Goal: Task Accomplishment & Management: Complete application form

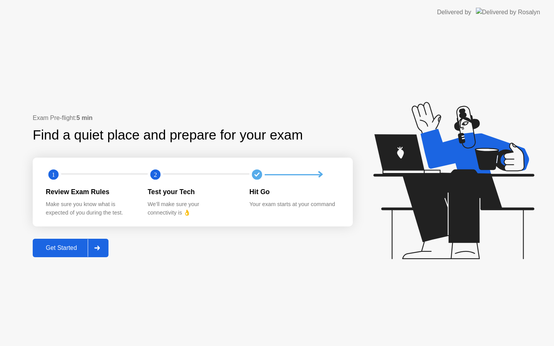
click at [102, 244] on div at bounding box center [97, 248] width 18 height 18
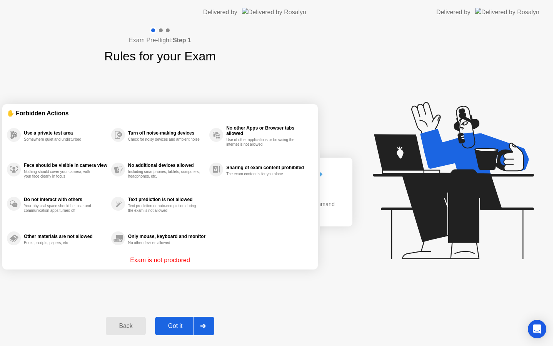
click at [102, 244] on div "Exam Pre-flight: Step 1 Rules for your Exam ✋ Forbidden Actions Use a private t…" at bounding box center [160, 186] width 320 height 322
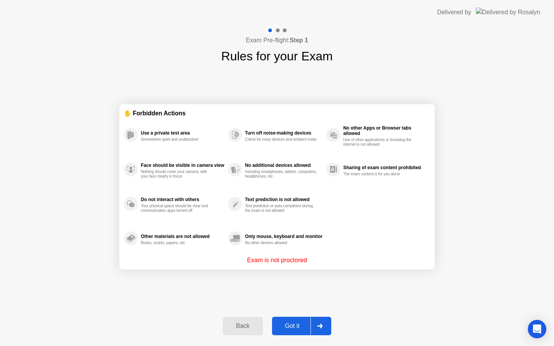
click at [304, 328] on div "Got it" at bounding box center [292, 326] width 36 height 7
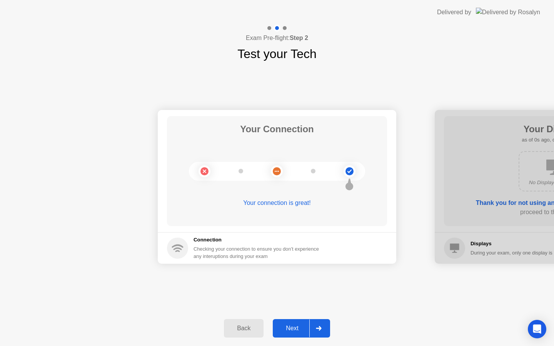
click at [304, 328] on div "Next" at bounding box center [292, 328] width 34 height 7
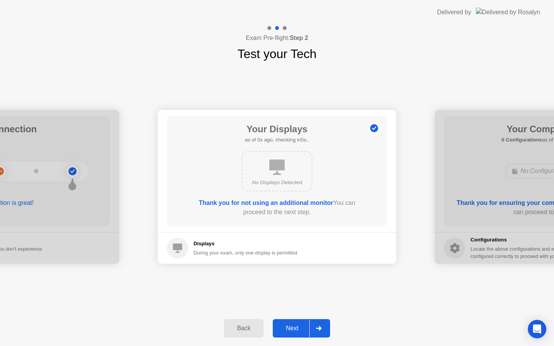
click at [304, 328] on div "Next" at bounding box center [292, 328] width 34 height 7
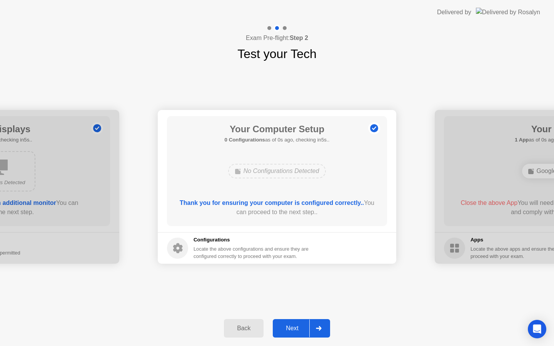
click at [304, 328] on div "Next" at bounding box center [292, 328] width 34 height 7
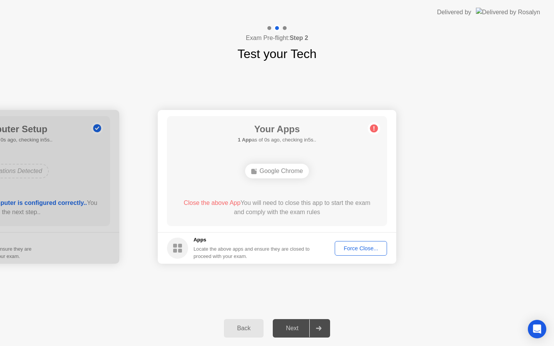
click at [304, 328] on div "Next" at bounding box center [292, 328] width 34 height 7
click at [352, 247] on div "Force Close..." at bounding box center [361, 249] width 47 height 6
click at [345, 253] on button "Force Close..." at bounding box center [361, 248] width 52 height 15
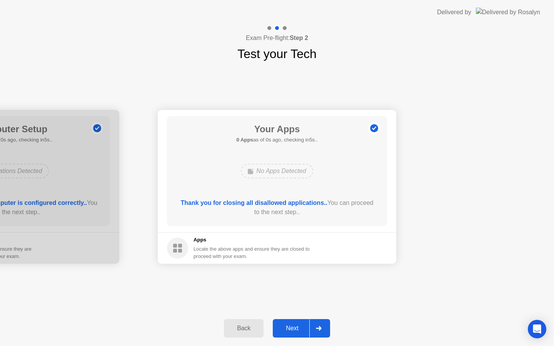
click at [303, 329] on div "Next" at bounding box center [292, 328] width 34 height 7
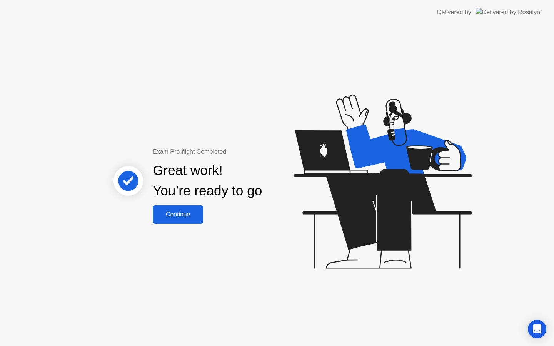
click at [177, 216] on div "Continue" at bounding box center [178, 214] width 46 height 7
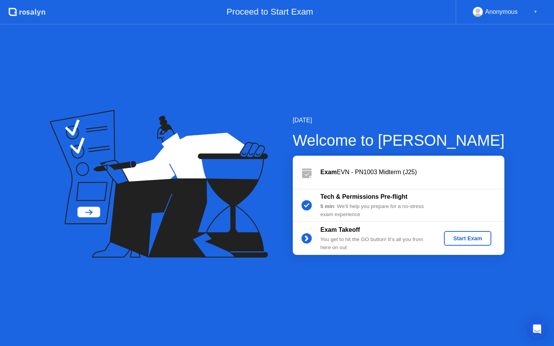
click at [482, 241] on div "Start Exam" at bounding box center [467, 239] width 41 height 6
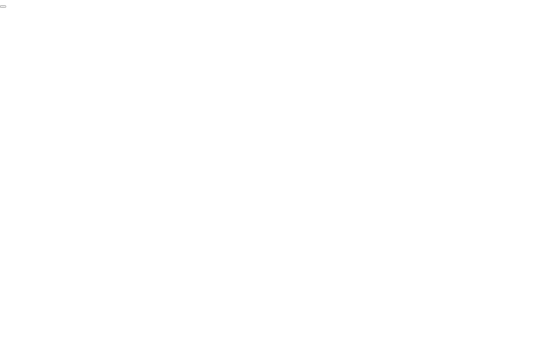
click div "End Proctoring Session"
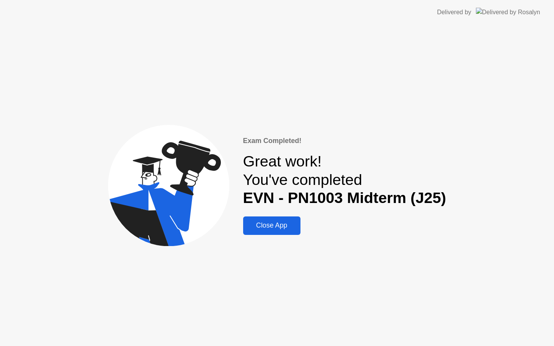
click at [281, 222] on div "Close App" at bounding box center [272, 226] width 53 height 8
